Goal: Task Accomplishment & Management: Manage account settings

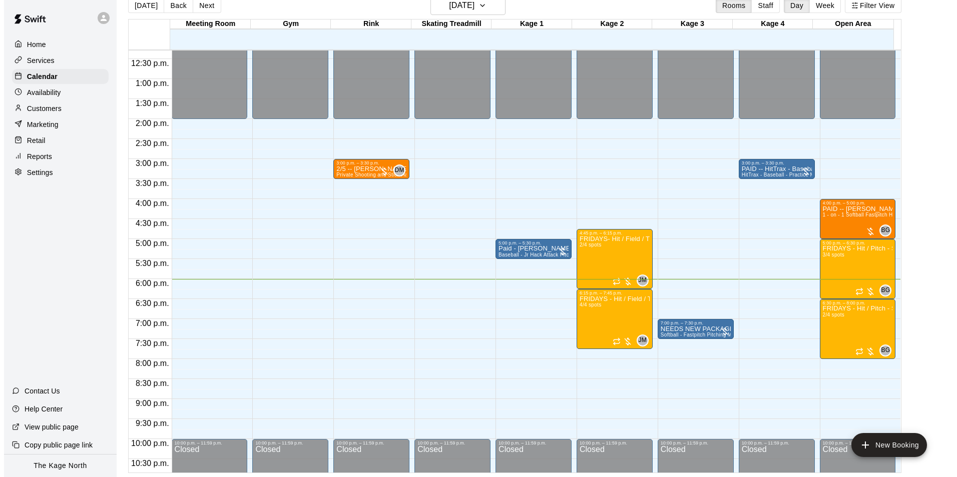
scroll to position [539, 0]
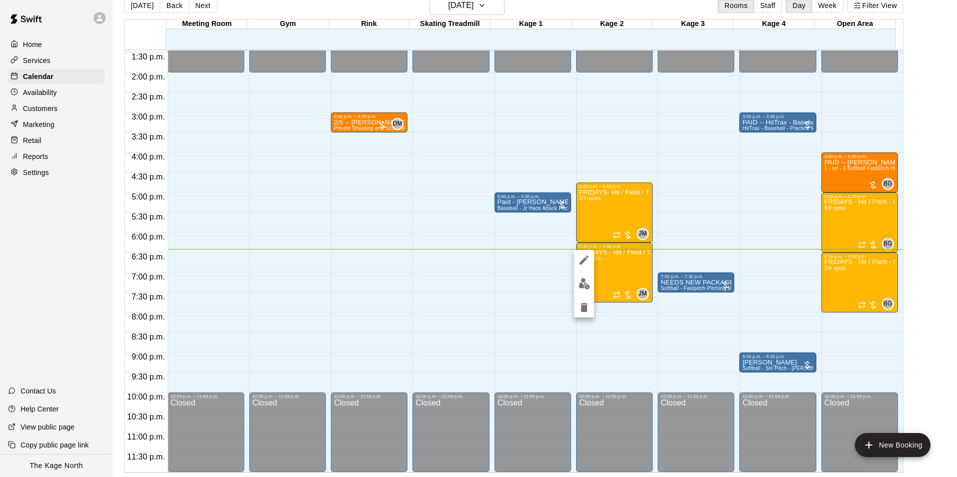
click at [872, 262] on div at bounding box center [478, 238] width 957 height 477
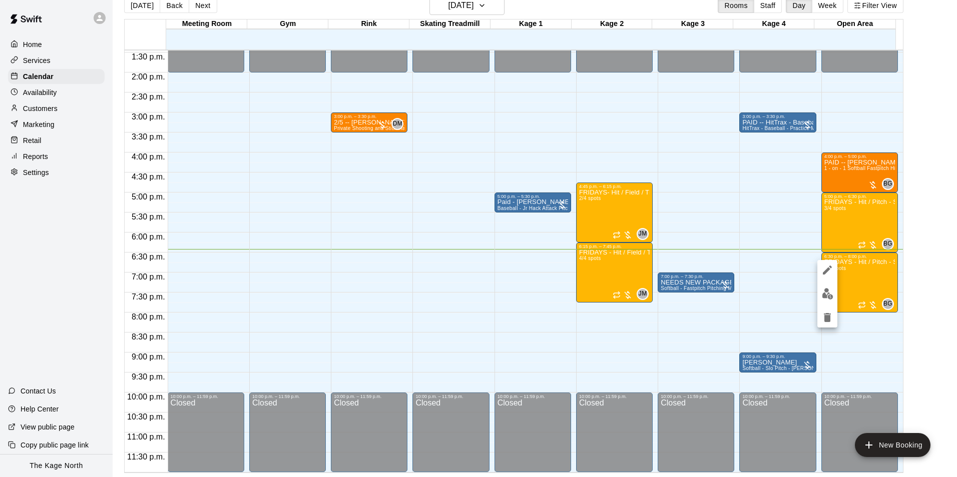
click at [827, 271] on icon "edit" at bounding box center [827, 270] width 9 height 9
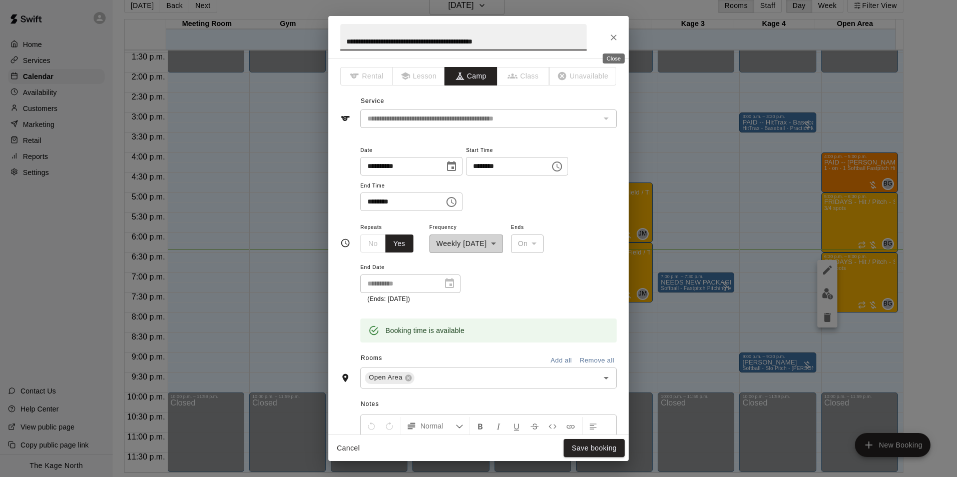
click at [609, 34] on icon "Close" at bounding box center [614, 38] width 10 height 10
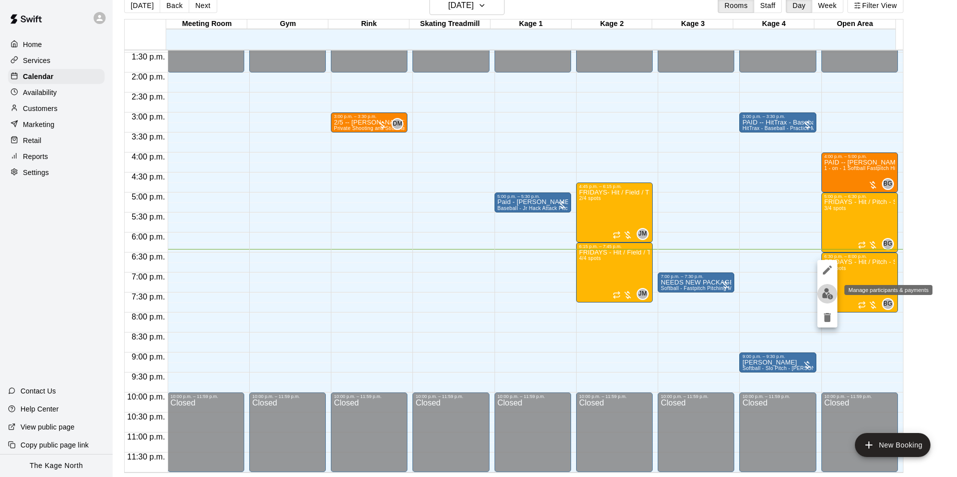
click at [824, 290] on img "edit" at bounding box center [828, 294] width 12 height 12
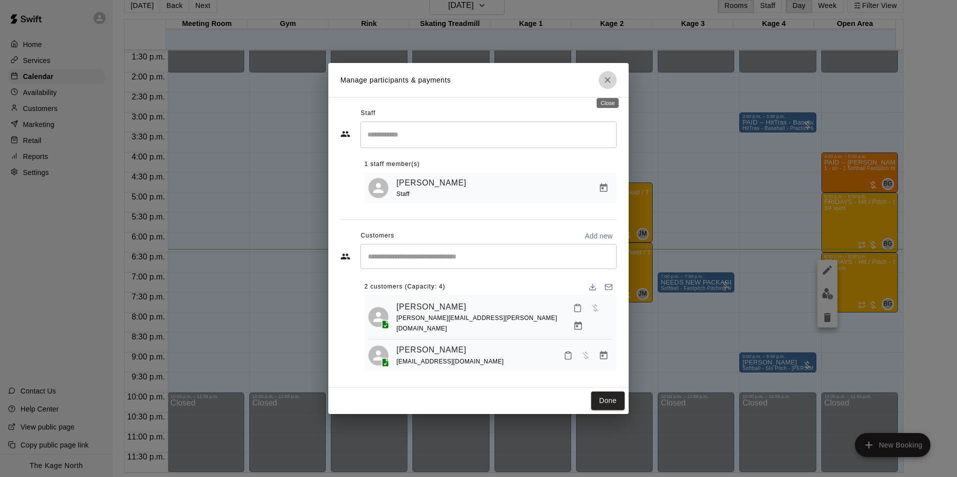
click at [612, 84] on icon "Close" at bounding box center [608, 80] width 10 height 10
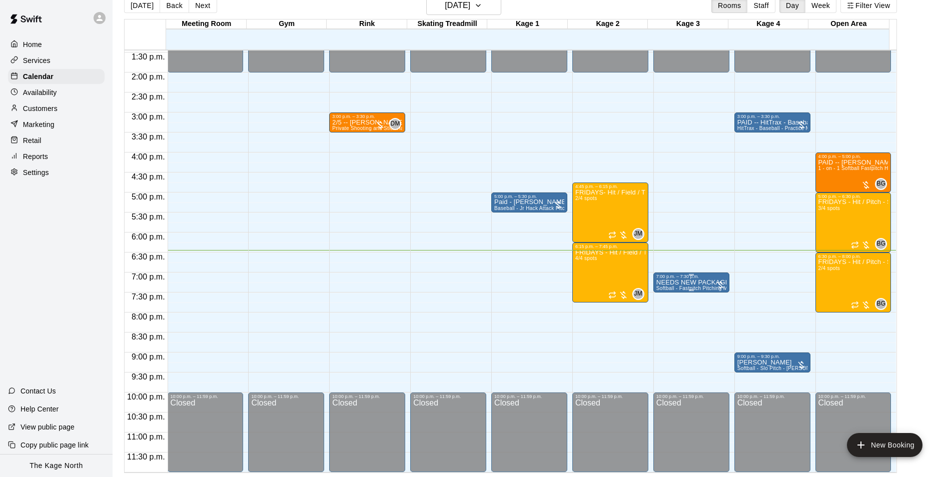
click at [682, 283] on p "NEEDS NEW PACKAGE - [PERSON_NAME]" at bounding box center [692, 283] width 70 height 0
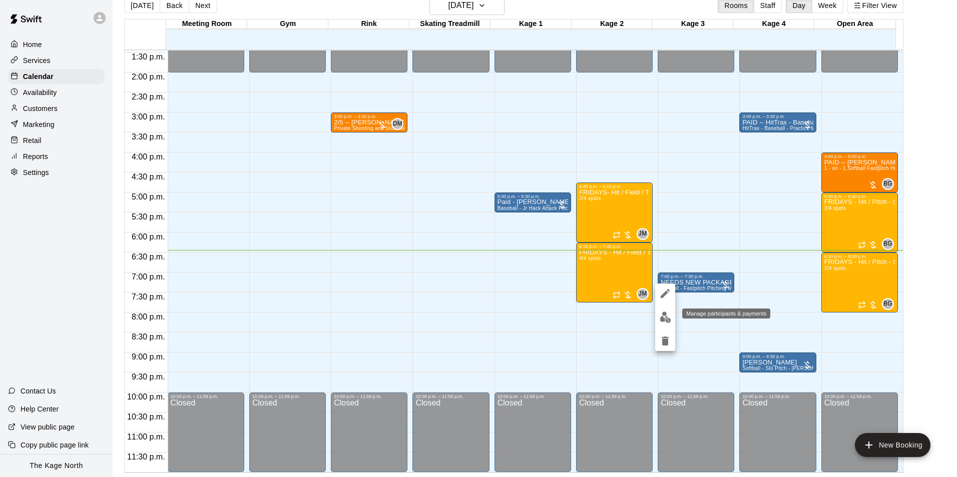
click at [660, 315] on img "edit" at bounding box center [666, 318] width 12 height 12
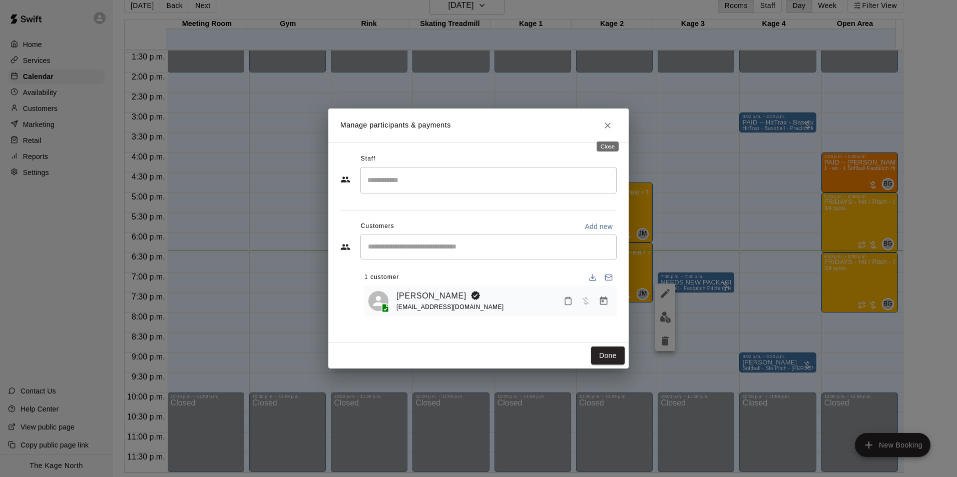
click at [609, 128] on icon "Close" at bounding box center [608, 126] width 10 height 10
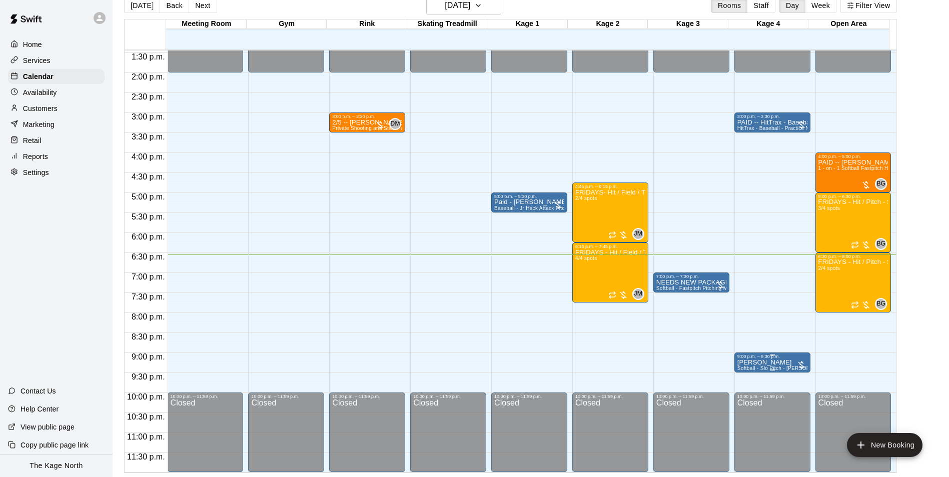
click at [746, 358] on div "9:00 p.m. – 9:30 p.m." at bounding box center [773, 356] width 70 height 5
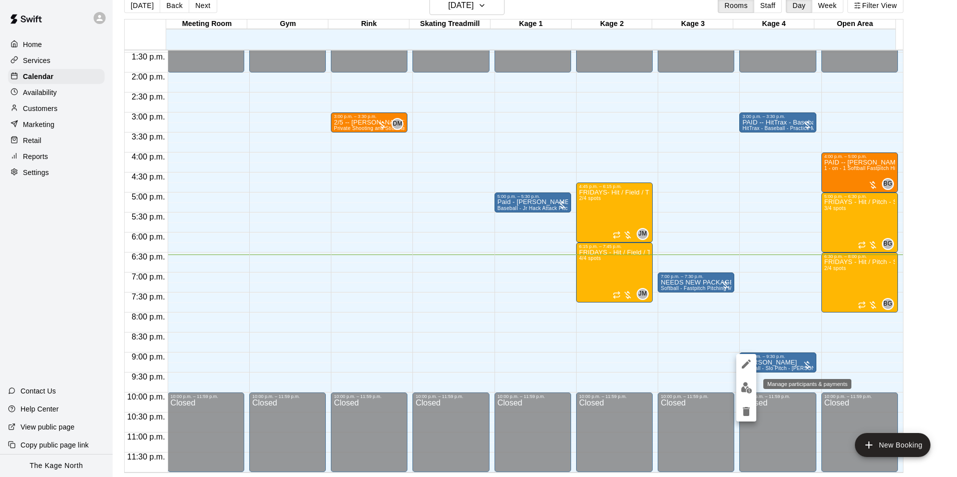
click at [749, 383] on img "edit" at bounding box center [747, 388] width 12 height 12
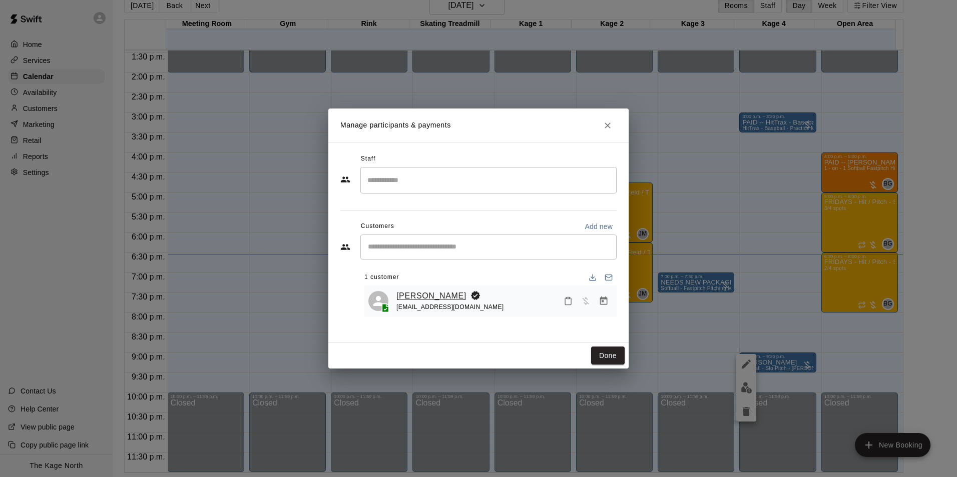
click at [418, 296] on link "[PERSON_NAME]" at bounding box center [431, 296] width 70 height 13
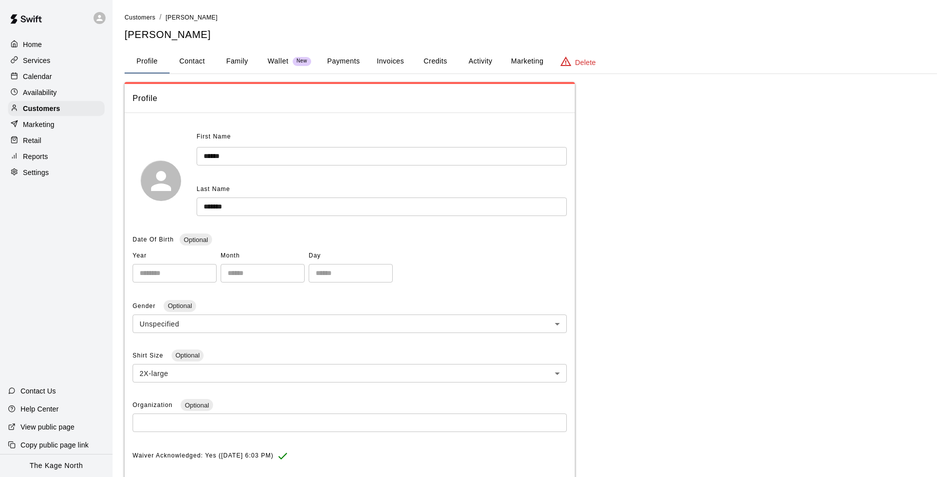
click at [486, 59] on button "Activity" at bounding box center [480, 62] width 45 height 24
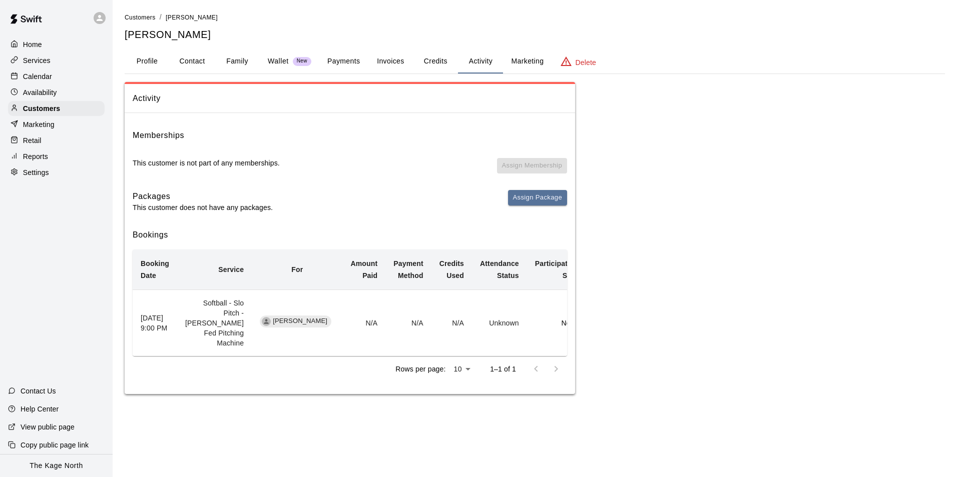
click at [46, 75] on p "Calendar" at bounding box center [37, 77] width 29 height 10
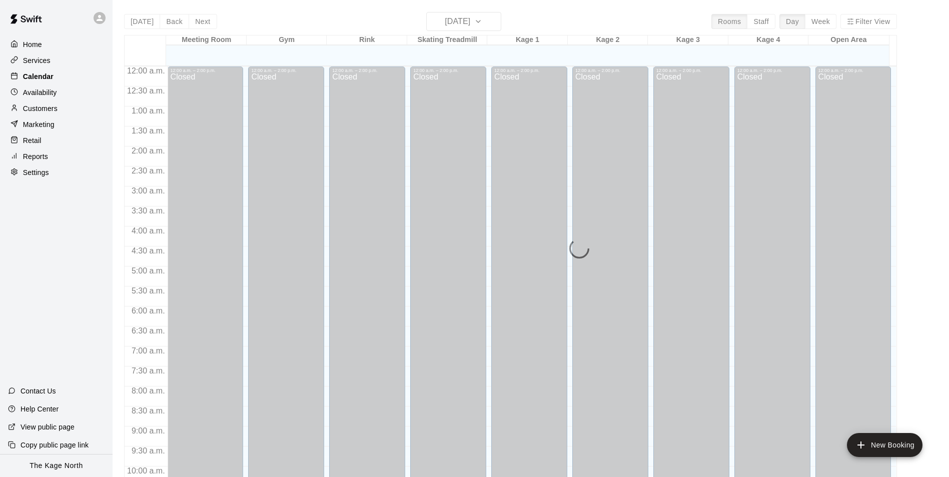
scroll to position [508, 0]
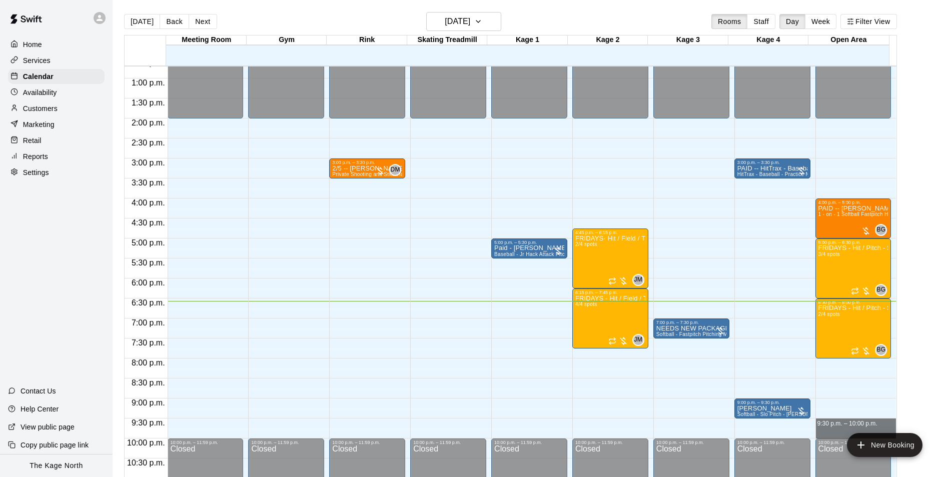
drag, startPoint x: 818, startPoint y: 422, endPoint x: 818, endPoint y: 434, distance: 12.5
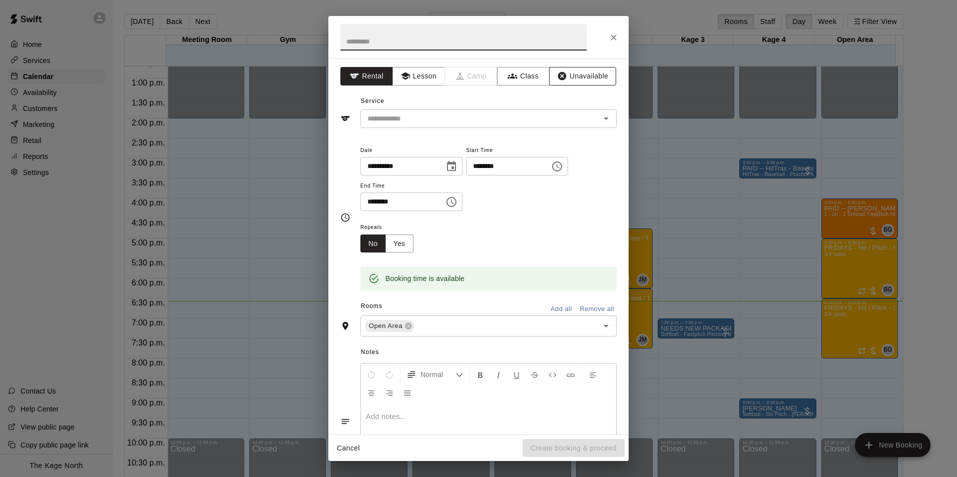
click at [570, 76] on button "Unavailable" at bounding box center [582, 76] width 67 height 19
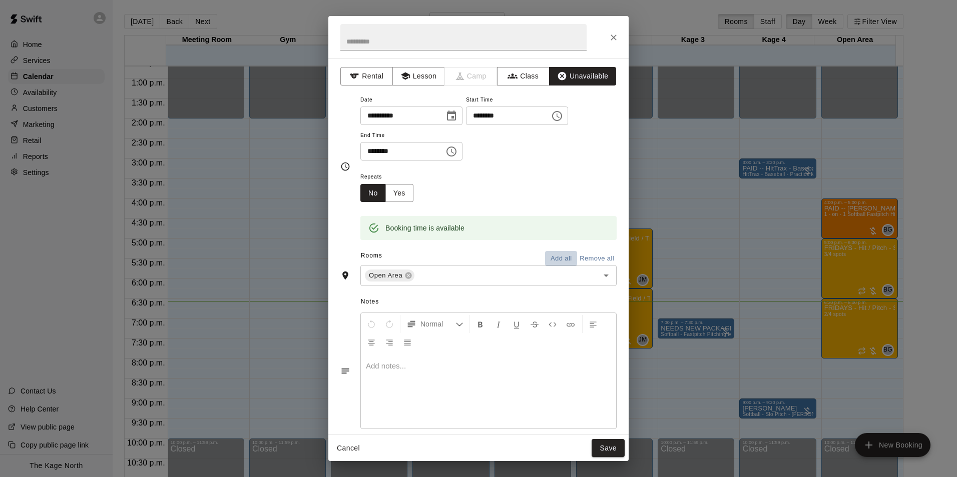
click at [546, 258] on button "Add all" at bounding box center [561, 259] width 32 height 16
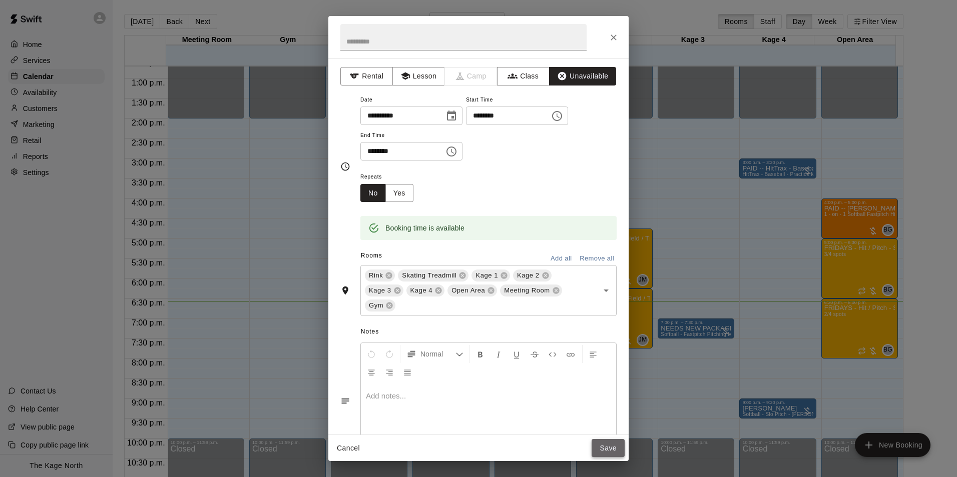
click at [608, 448] on button "Save" at bounding box center [607, 448] width 33 height 19
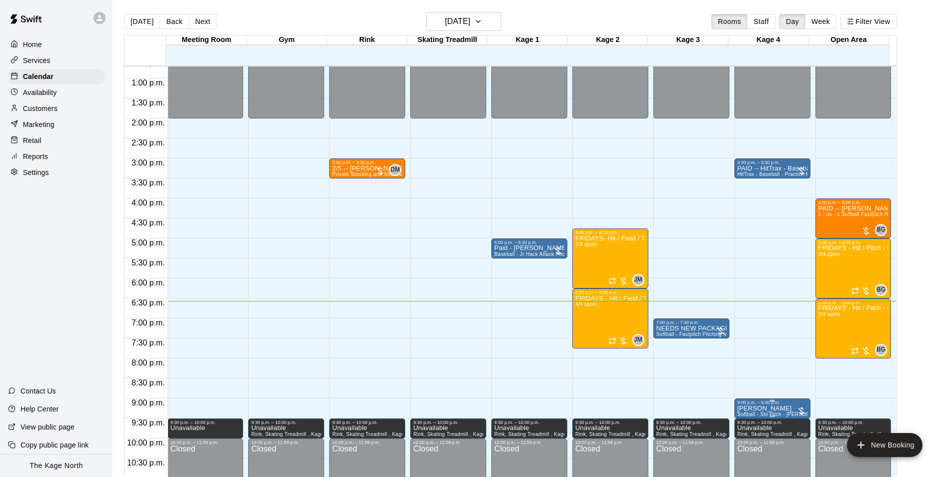
click at [774, 409] on p "[PERSON_NAME]" at bounding box center [773, 409] width 70 height 0
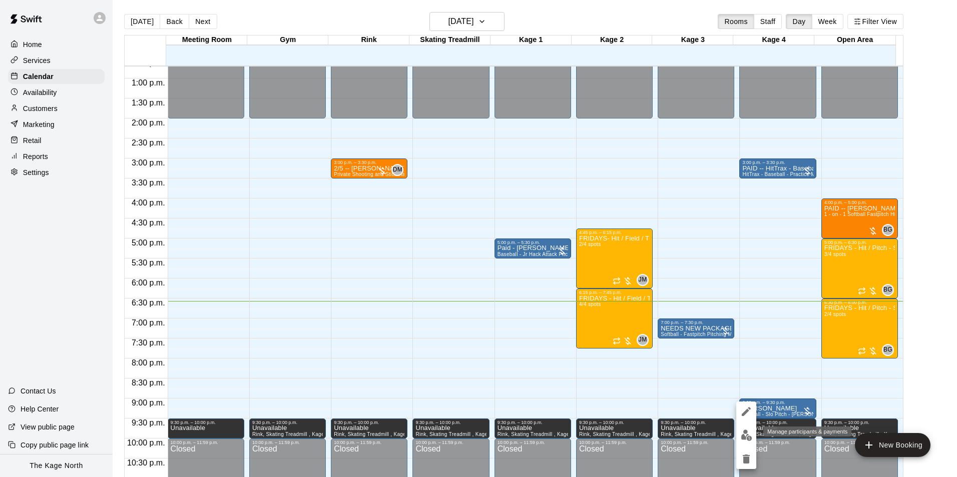
click at [744, 436] on img "edit" at bounding box center [747, 436] width 12 height 12
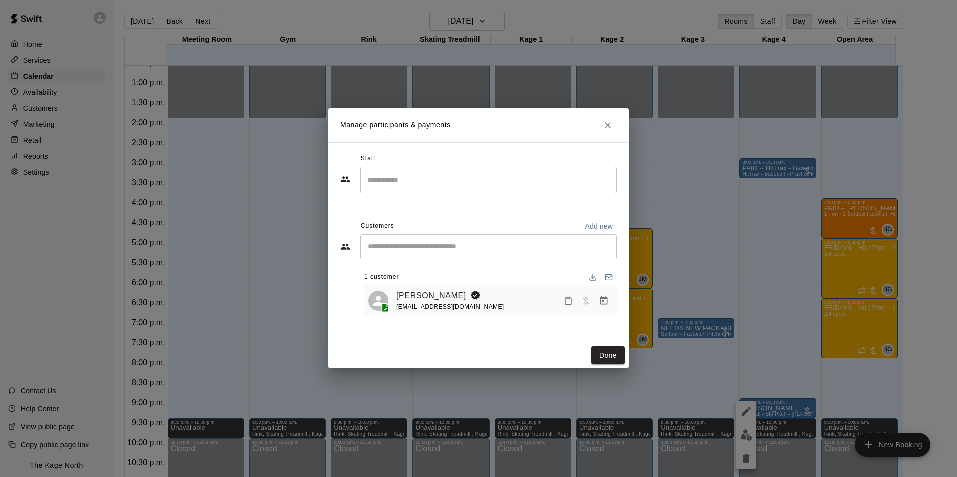
click at [421, 296] on link "[PERSON_NAME]" at bounding box center [431, 296] width 70 height 13
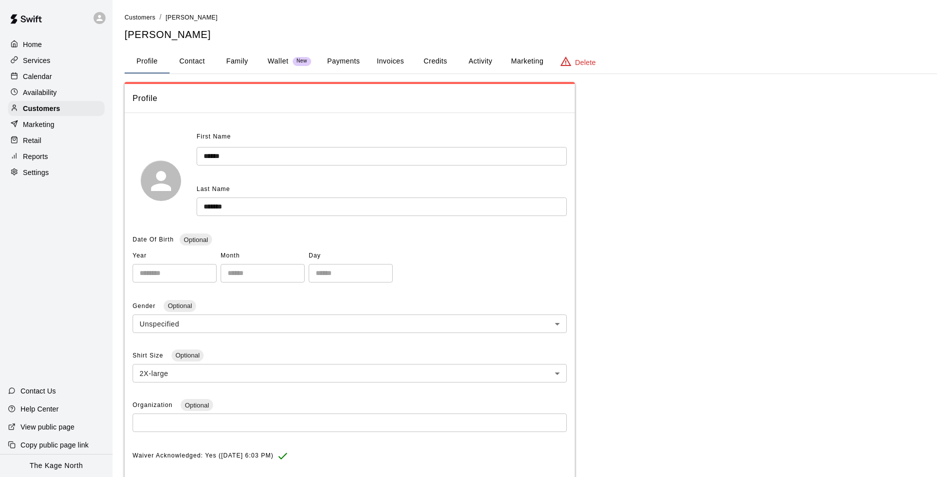
click at [472, 57] on button "Activity" at bounding box center [480, 62] width 45 height 24
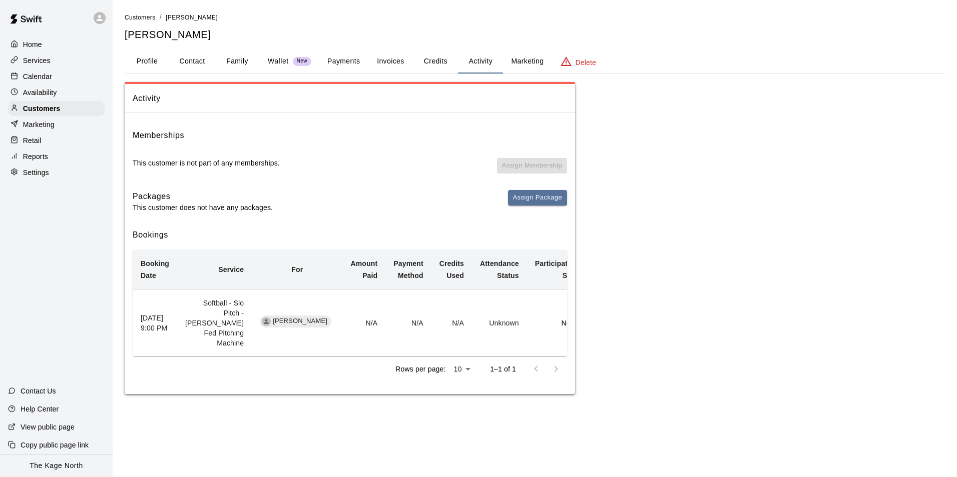
click at [42, 73] on p "Calendar" at bounding box center [37, 77] width 29 height 10
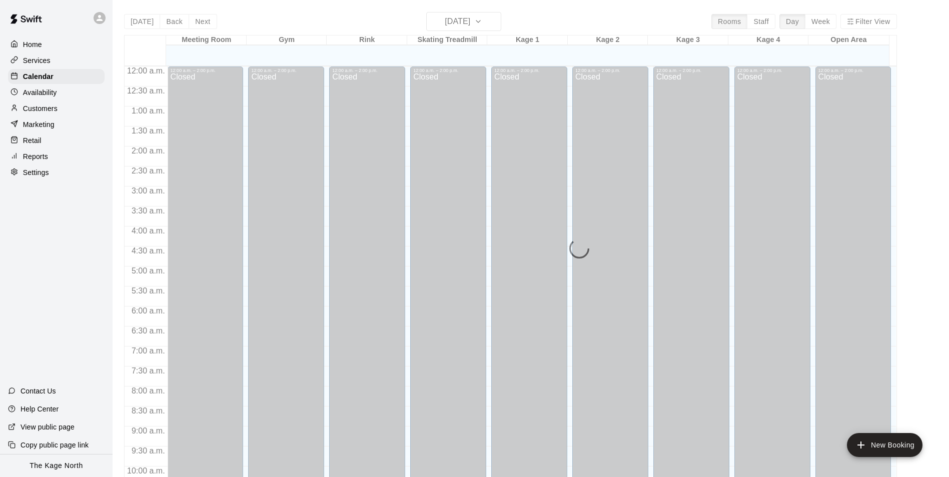
scroll to position [508, 0]
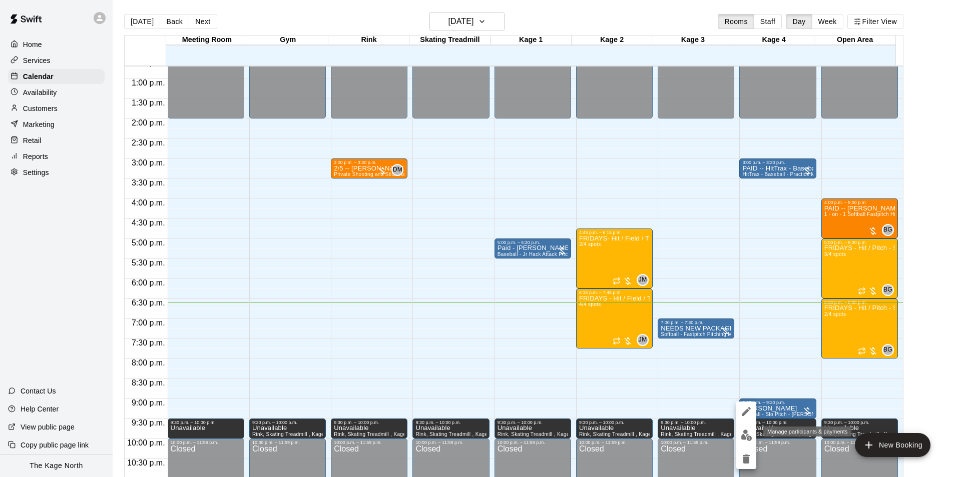
click at [743, 438] on img "edit" at bounding box center [747, 436] width 12 height 12
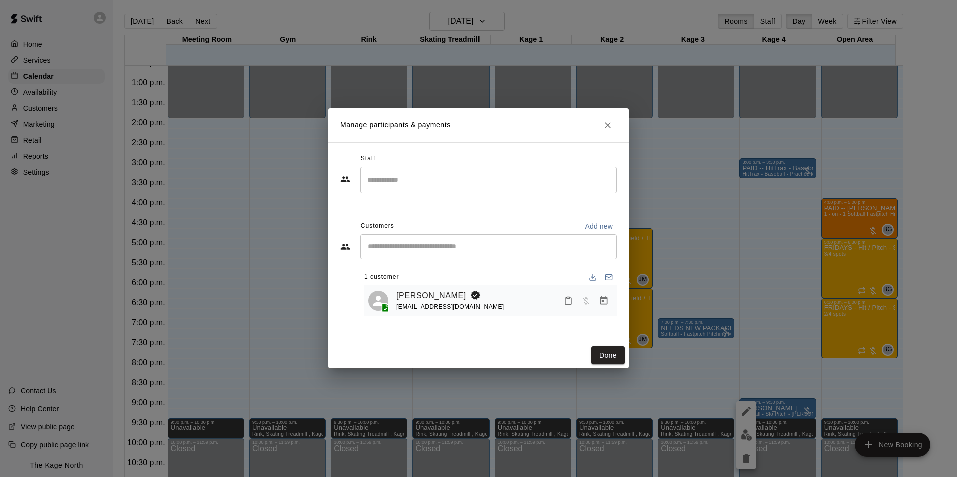
click at [442, 294] on link "[PERSON_NAME]" at bounding box center [431, 296] width 70 height 13
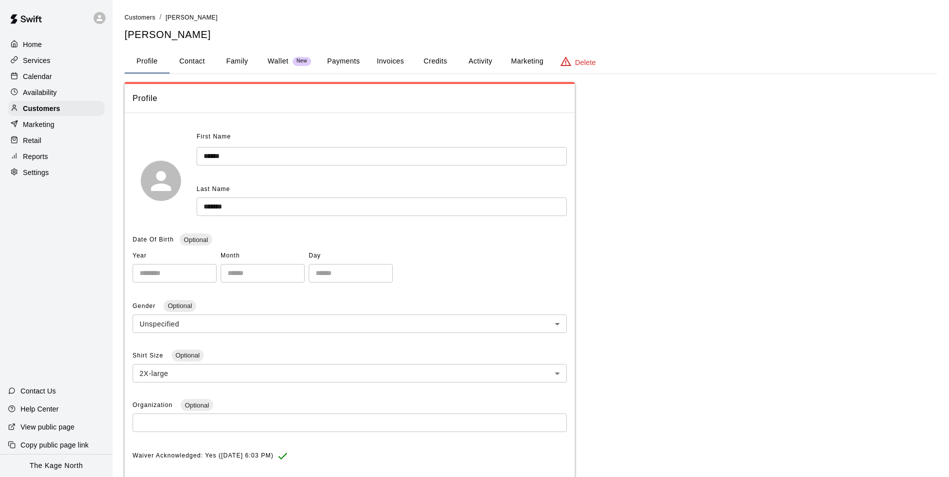
click at [194, 70] on button "Contact" at bounding box center [192, 62] width 45 height 24
select select "**"
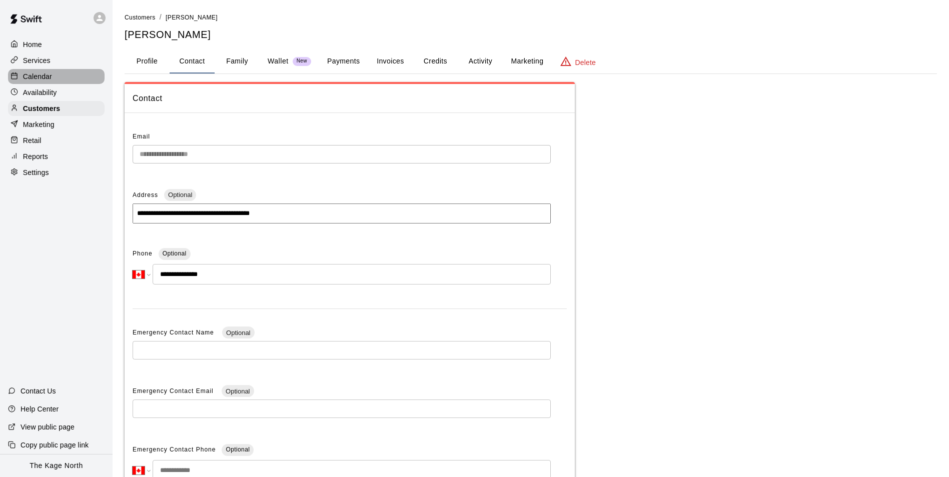
click at [60, 77] on div "Calendar" at bounding box center [56, 76] width 97 height 15
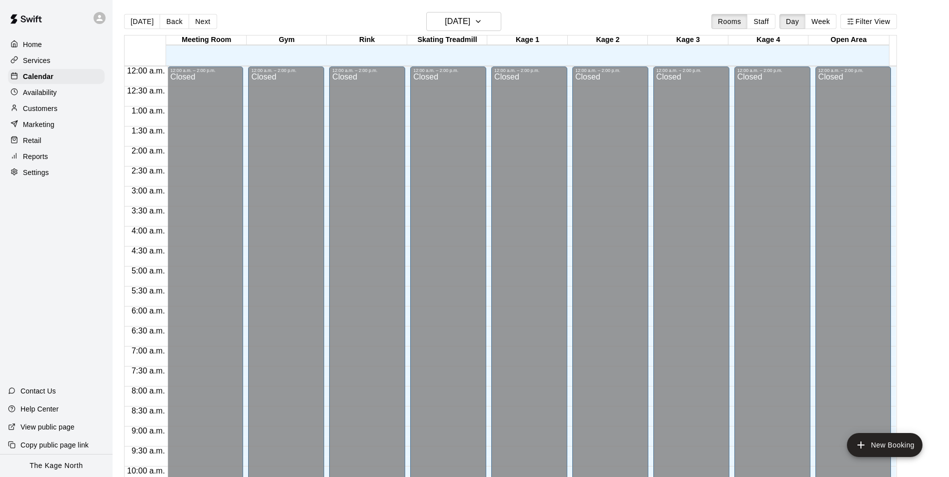
scroll to position [508, 0]
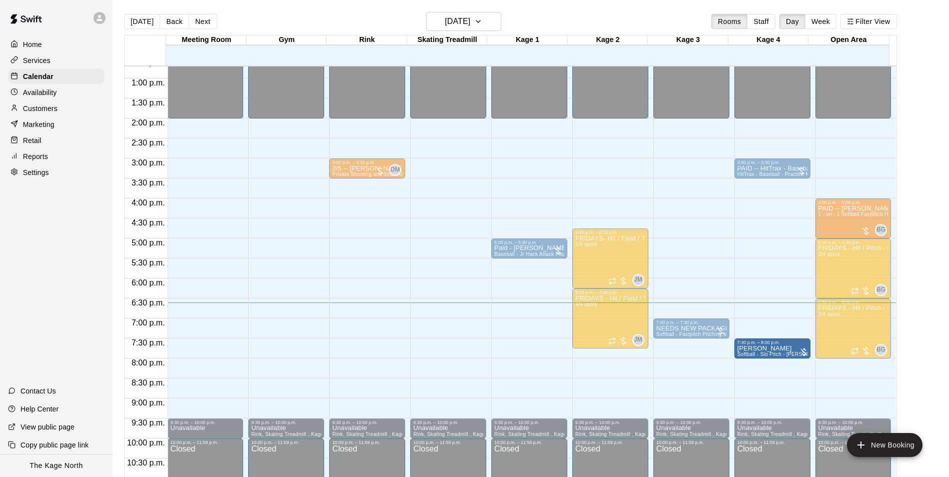
drag, startPoint x: 759, startPoint y: 413, endPoint x: 758, endPoint y: 361, distance: 52.0
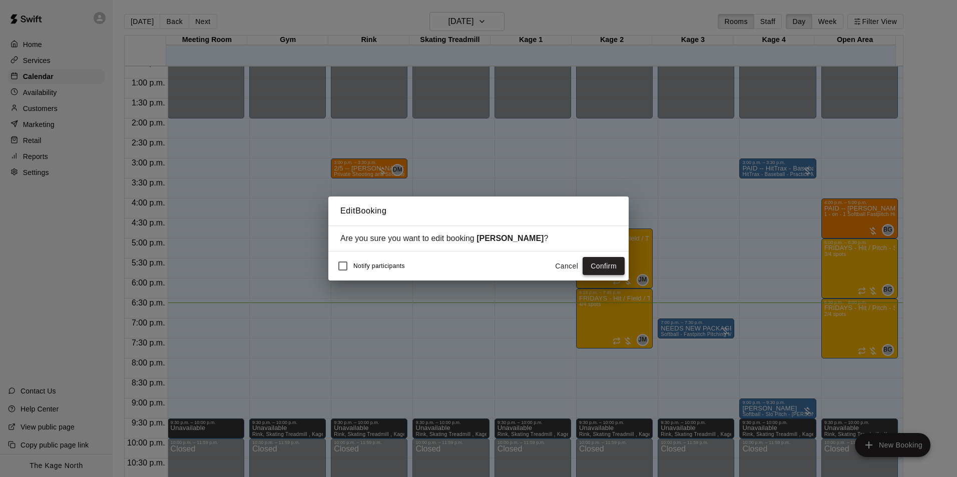
click at [612, 266] on button "Confirm" at bounding box center [603, 266] width 42 height 19
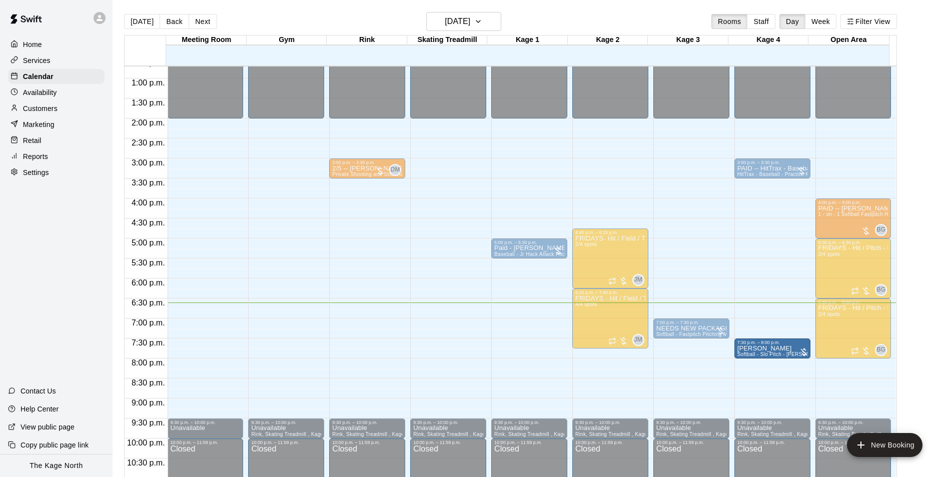
drag, startPoint x: 766, startPoint y: 349, endPoint x: 769, endPoint y: 359, distance: 10.0
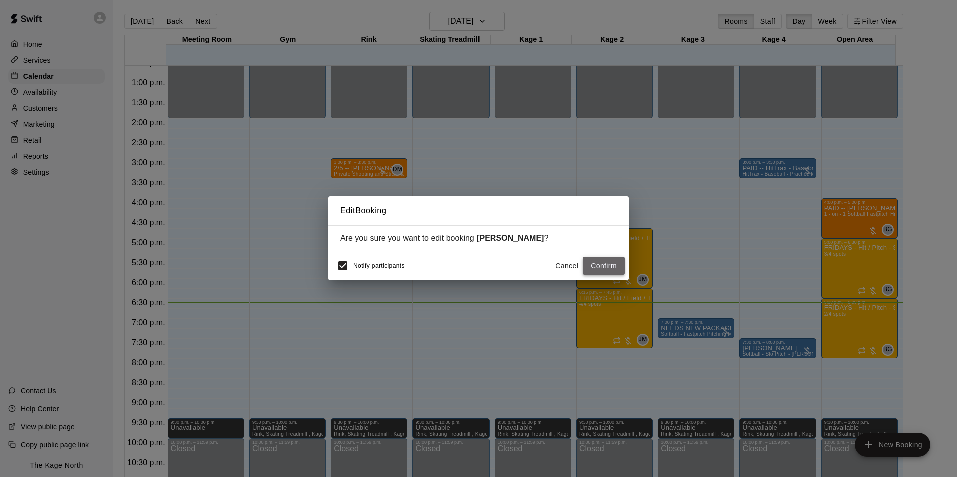
click at [594, 266] on button "Confirm" at bounding box center [603, 266] width 42 height 19
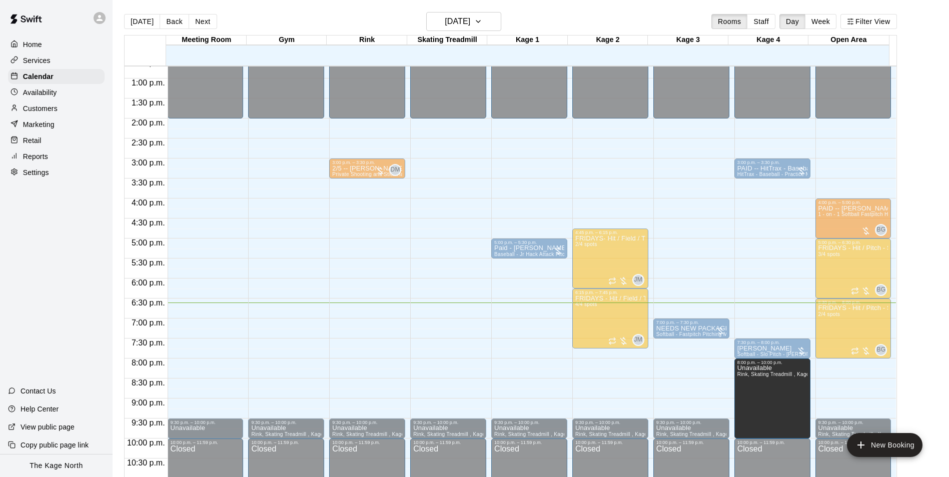
drag, startPoint x: 771, startPoint y: 422, endPoint x: 761, endPoint y: 368, distance: 55.5
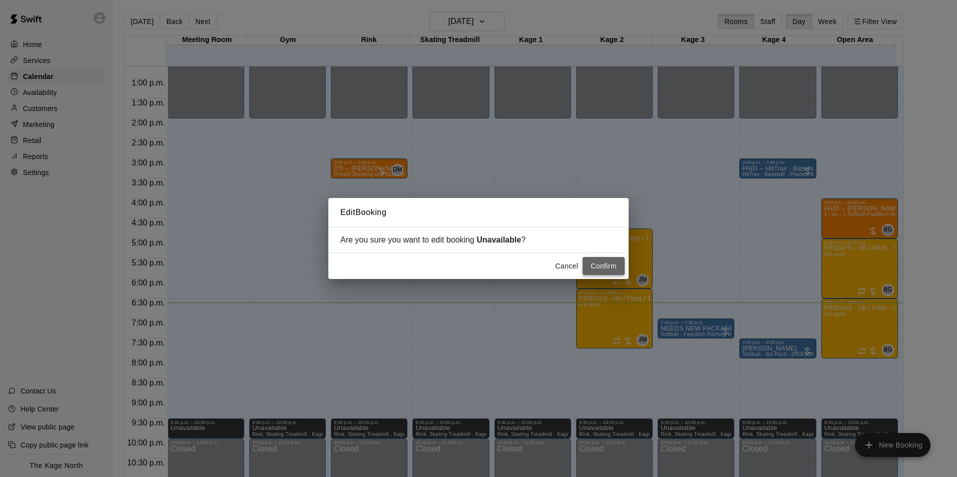
click at [613, 268] on button "Confirm" at bounding box center [603, 266] width 42 height 19
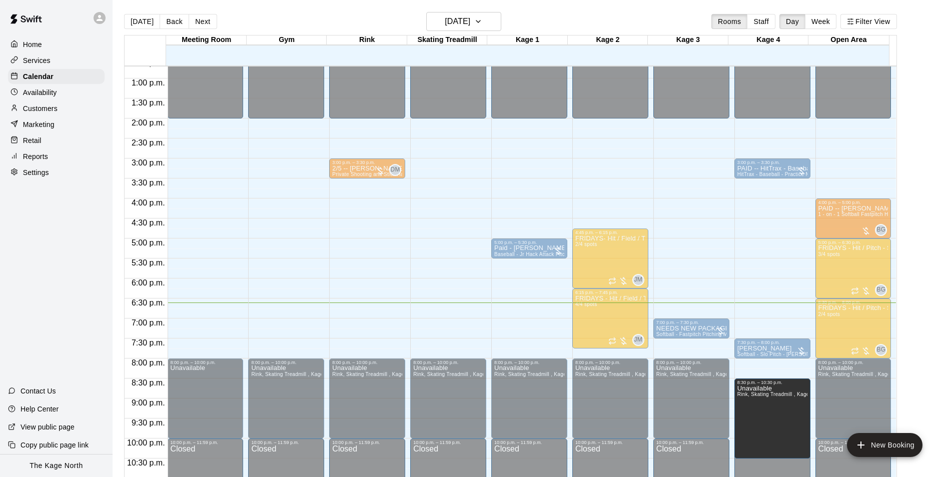
drag, startPoint x: 772, startPoint y: 361, endPoint x: 775, endPoint y: 385, distance: 24.7
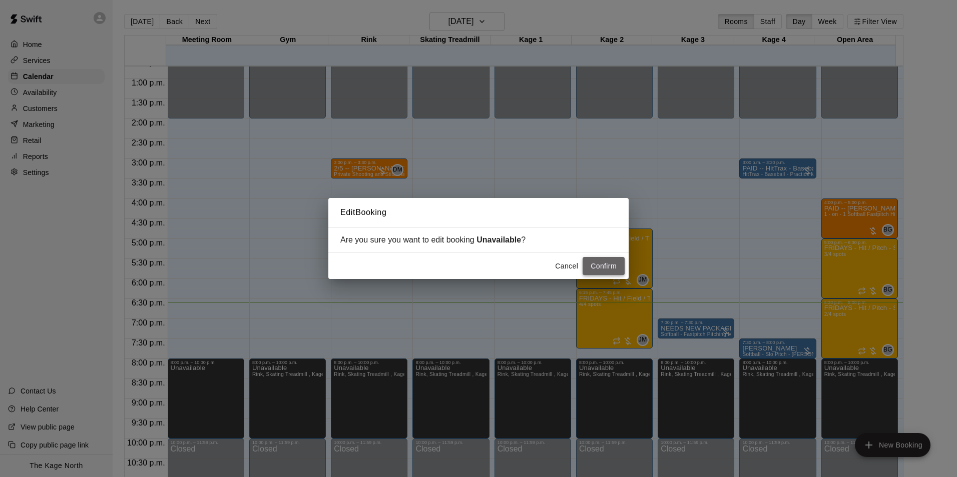
click at [615, 268] on button "Confirm" at bounding box center [603, 266] width 42 height 19
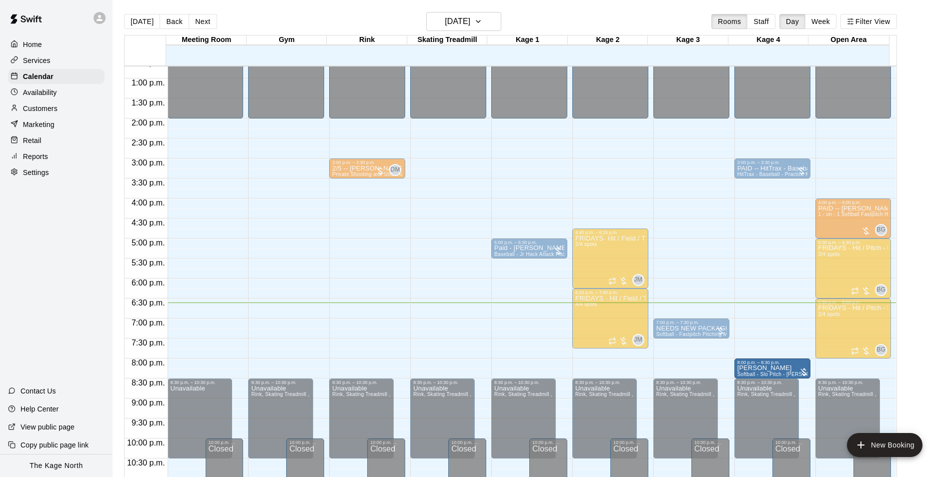
drag, startPoint x: 770, startPoint y: 351, endPoint x: 811, endPoint y: 379, distance: 50.1
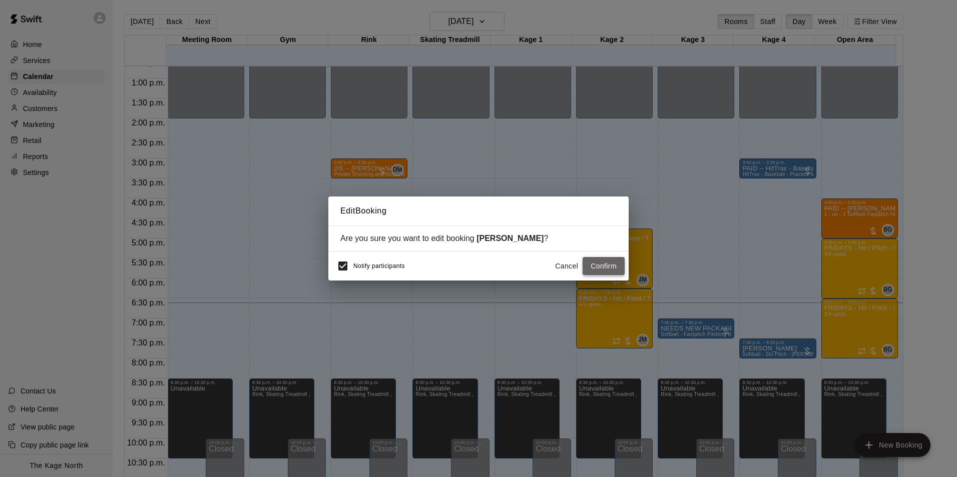
click at [595, 272] on button "Confirm" at bounding box center [603, 266] width 42 height 19
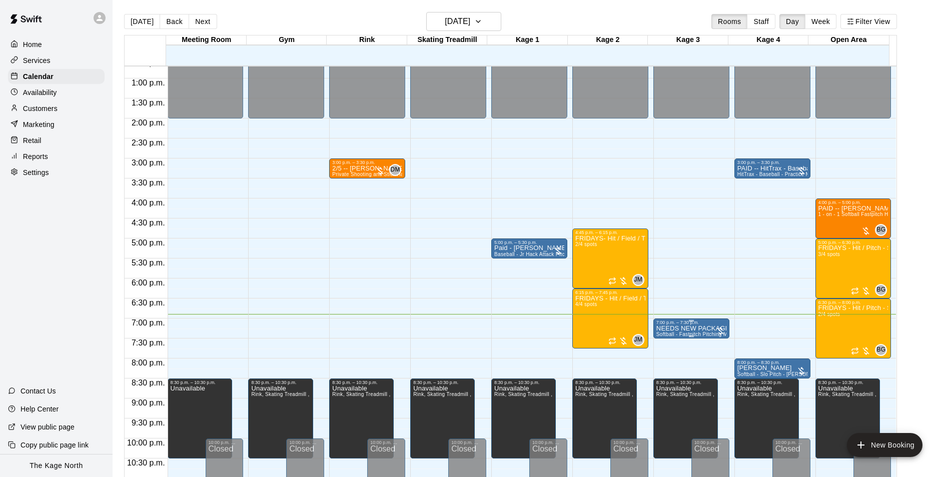
click at [697, 329] on p "NEEDS NEW PACKAGE - [PERSON_NAME]" at bounding box center [692, 329] width 70 height 0
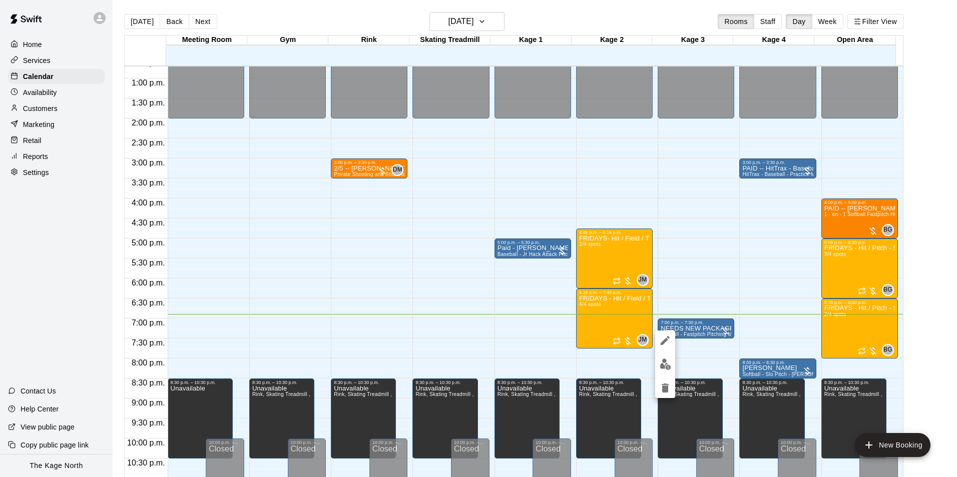
click at [702, 289] on div at bounding box center [478, 238] width 957 height 477
